Goal: Check status: Verify the current state of an ongoing process or item

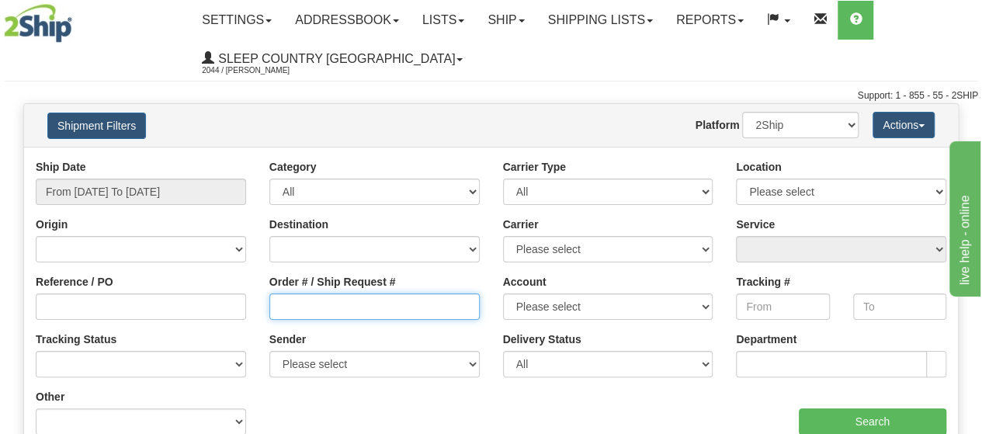
click at [307, 304] on input "Order # / Ship Request #" at bounding box center [374, 306] width 210 height 26
paste input "9000I024116"
type input "9000I024116"
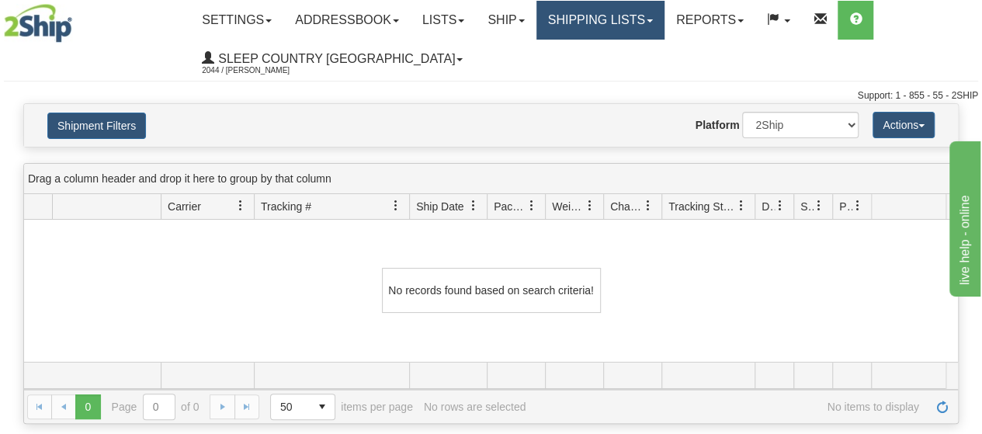
click at [593, 15] on link "Shipping lists" at bounding box center [601, 20] width 128 height 39
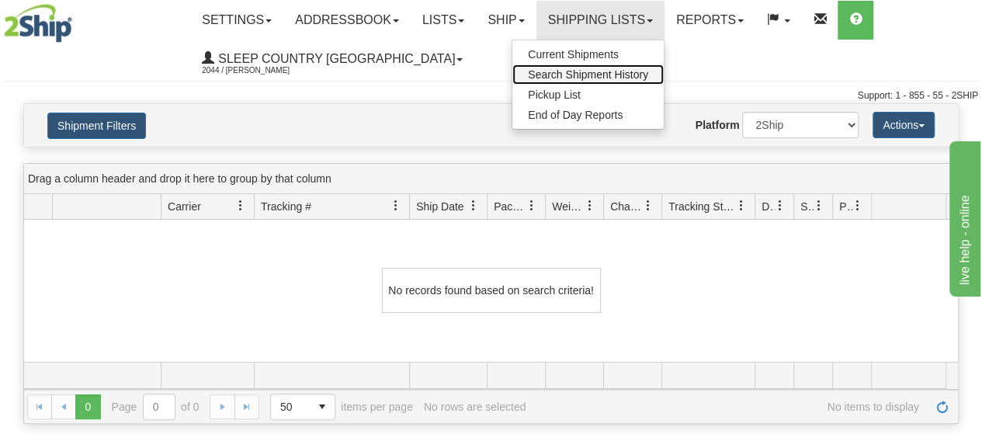
click at [578, 75] on span "Search Shipment History" at bounding box center [588, 74] width 120 height 12
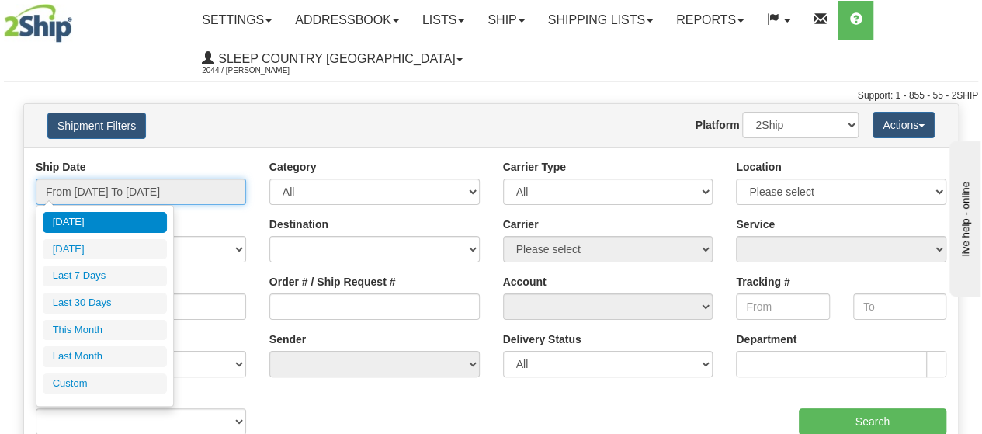
click at [85, 191] on input "From [DATE] To [DATE]" at bounding box center [141, 192] width 210 height 26
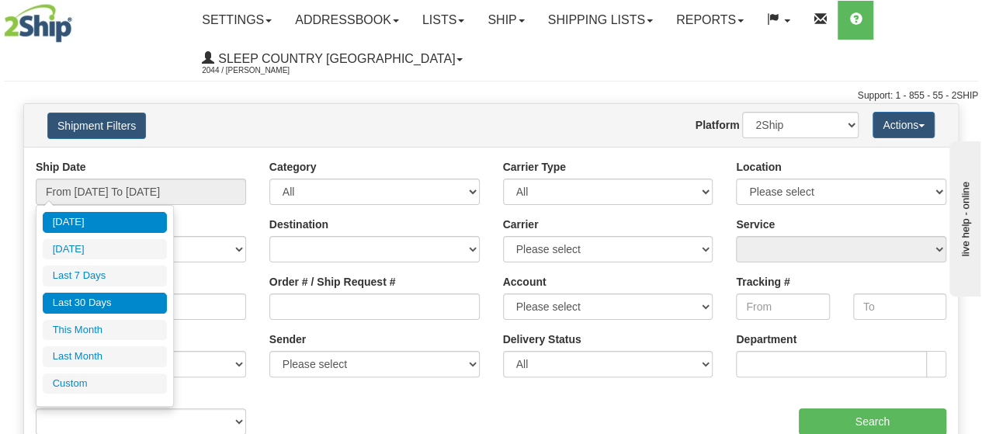
click at [84, 306] on li "Last 30 Days" at bounding box center [105, 303] width 124 height 21
type input "From [DATE] To [DATE]"
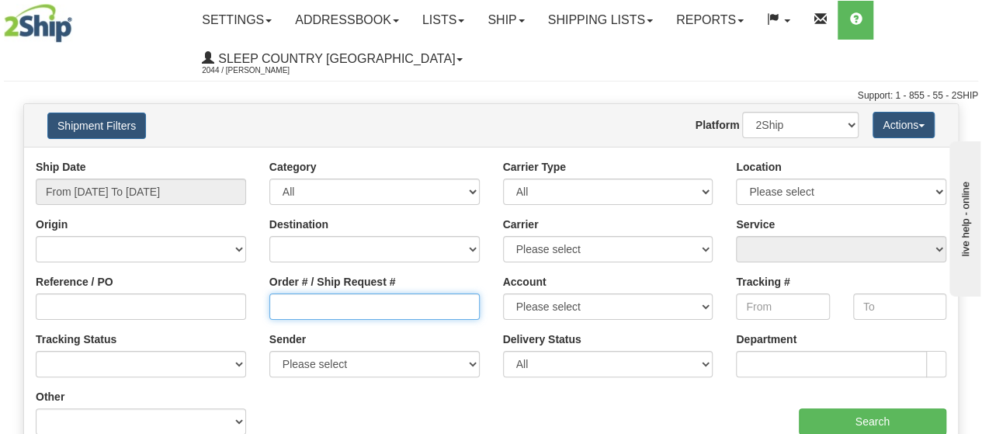
click at [286, 305] on input "Order # / Ship Request #" at bounding box center [374, 306] width 210 height 26
paste input "9000I024116"
type input "9000I024116"
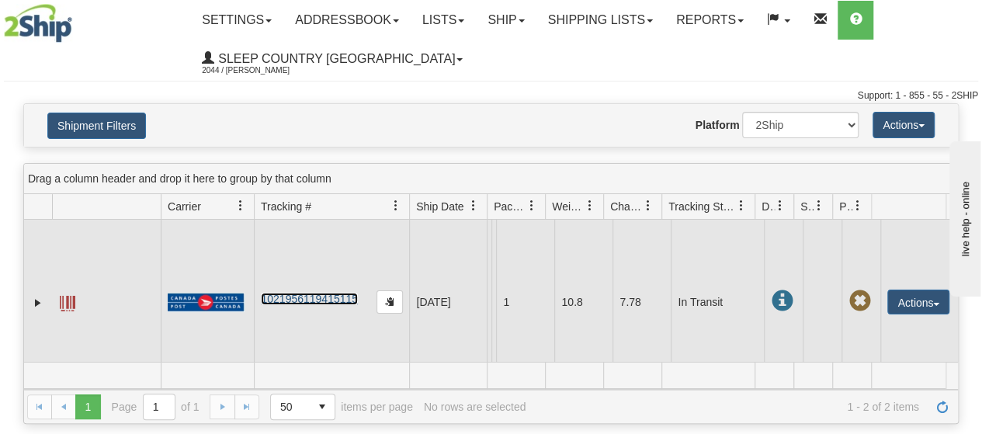
click at [289, 305] on link "1021956119415115" at bounding box center [309, 299] width 97 height 12
